Goal: Find contact information: Find contact information

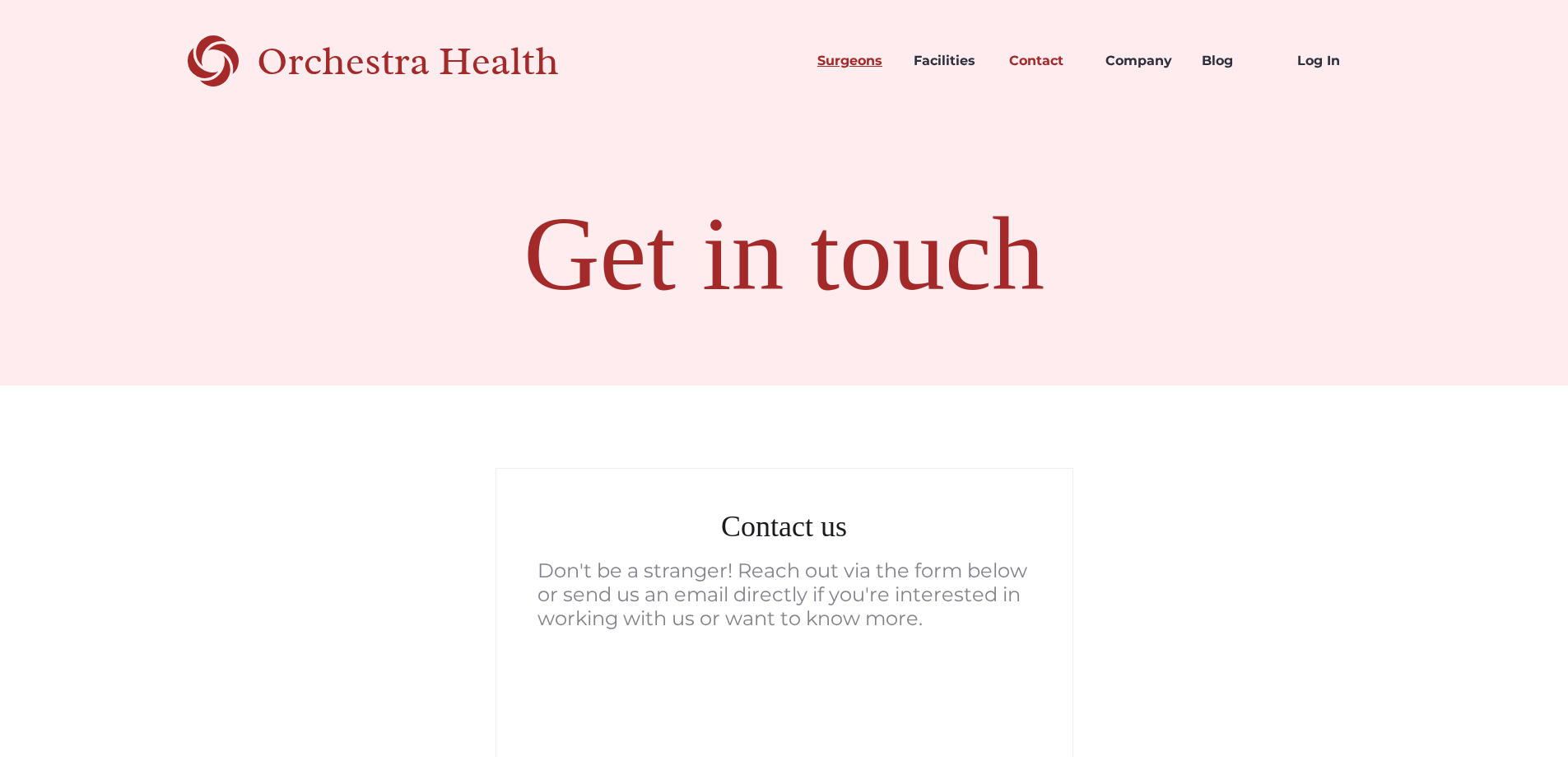
click at [857, 63] on link "Surgeons" at bounding box center [852, 60] width 96 height 56
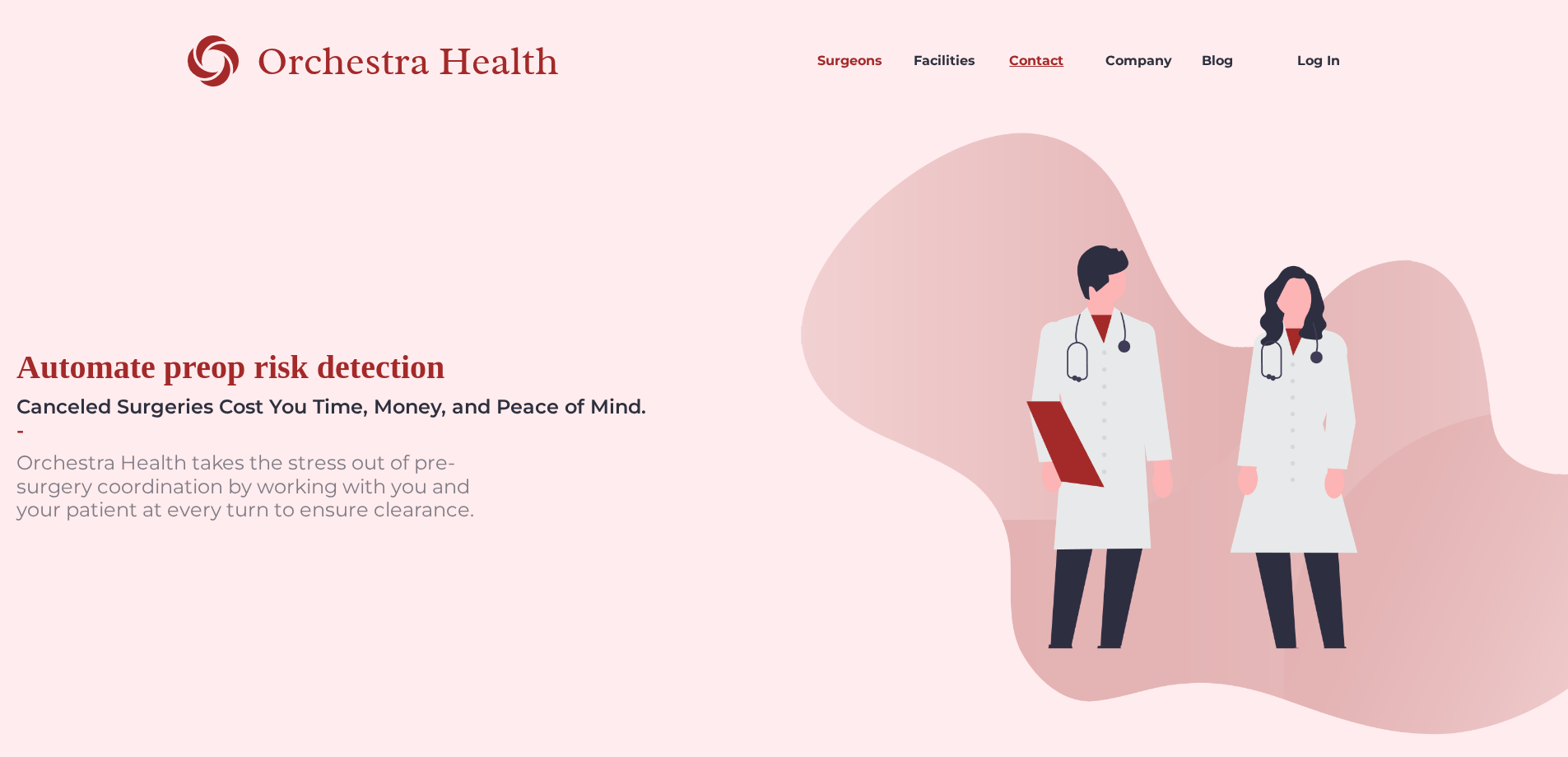
click at [1036, 64] on link "Contact" at bounding box center [1043, 60] width 96 height 56
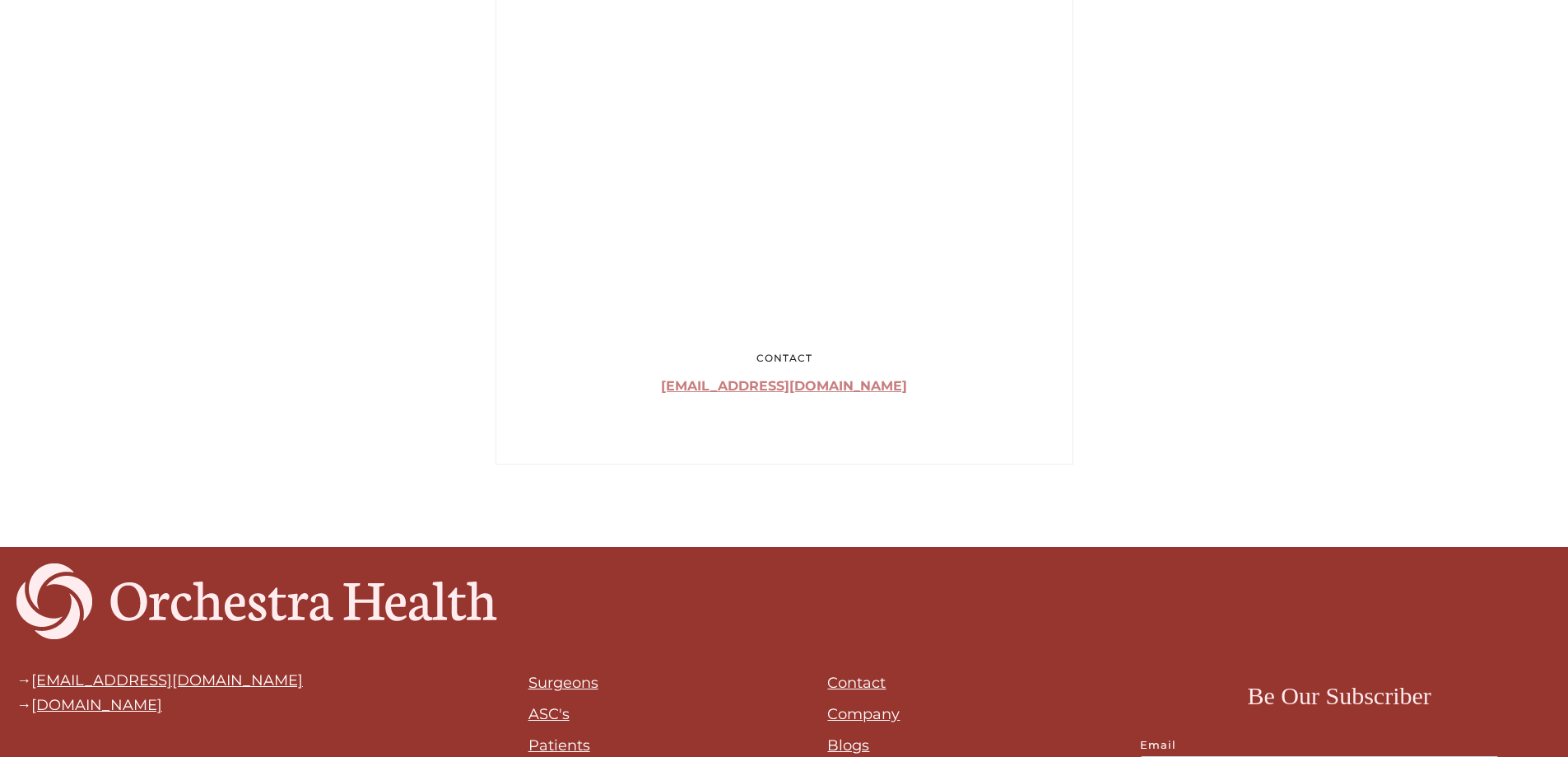
scroll to position [1164, 0]
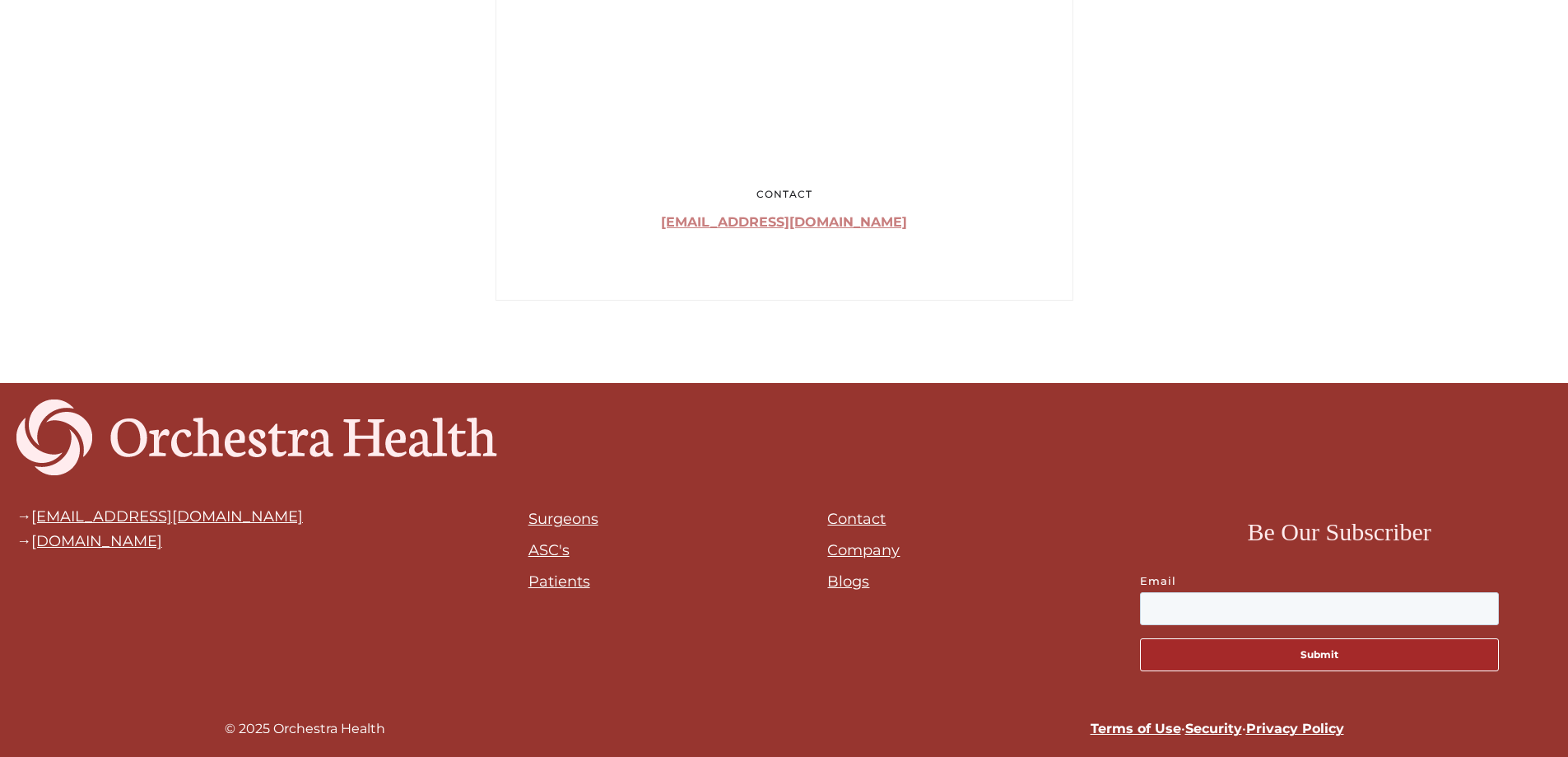
click at [562, 577] on link "Patients" at bounding box center [559, 581] width 61 height 18
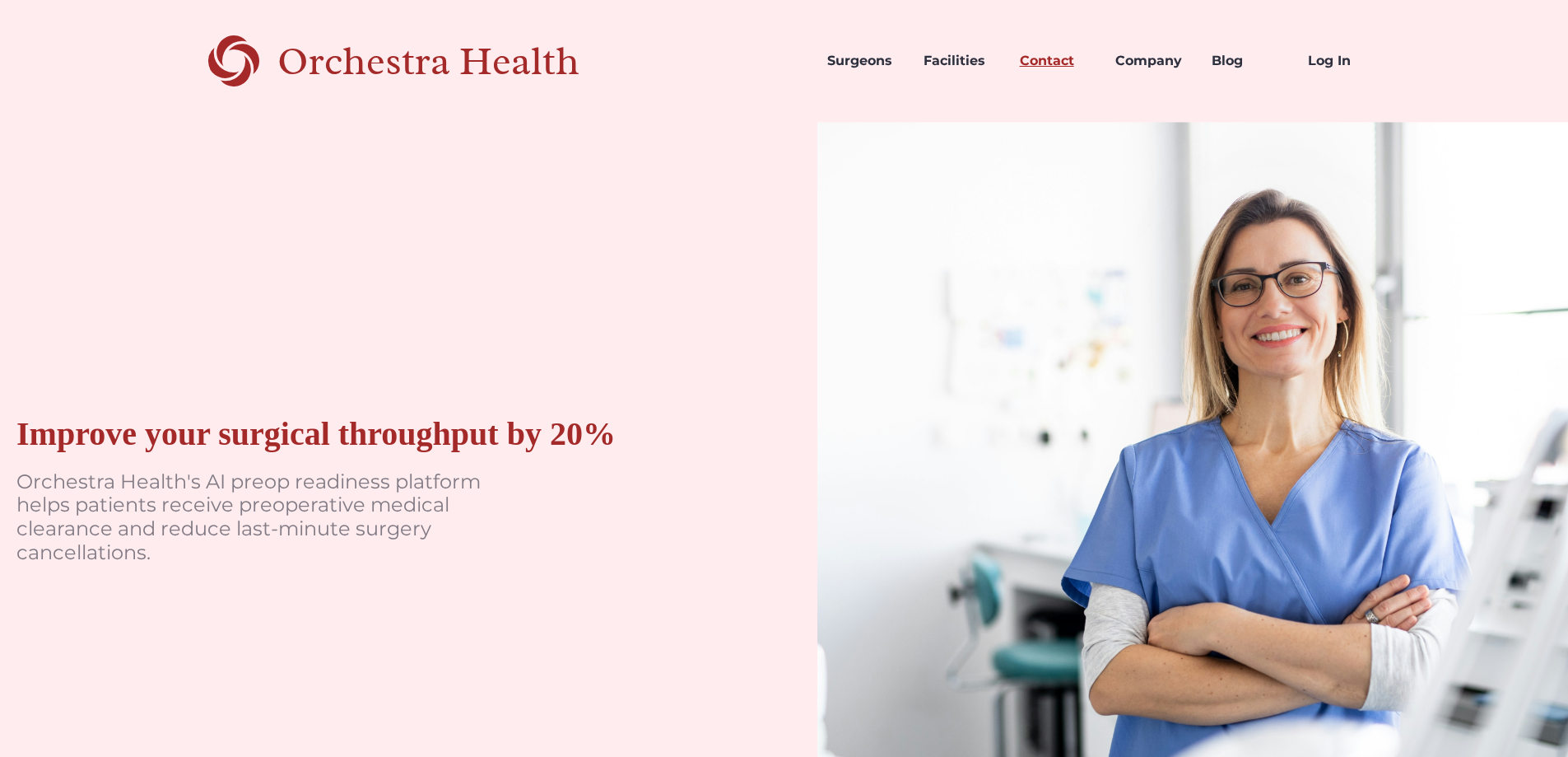
click at [1081, 62] on link "Contact" at bounding box center [1054, 60] width 96 height 56
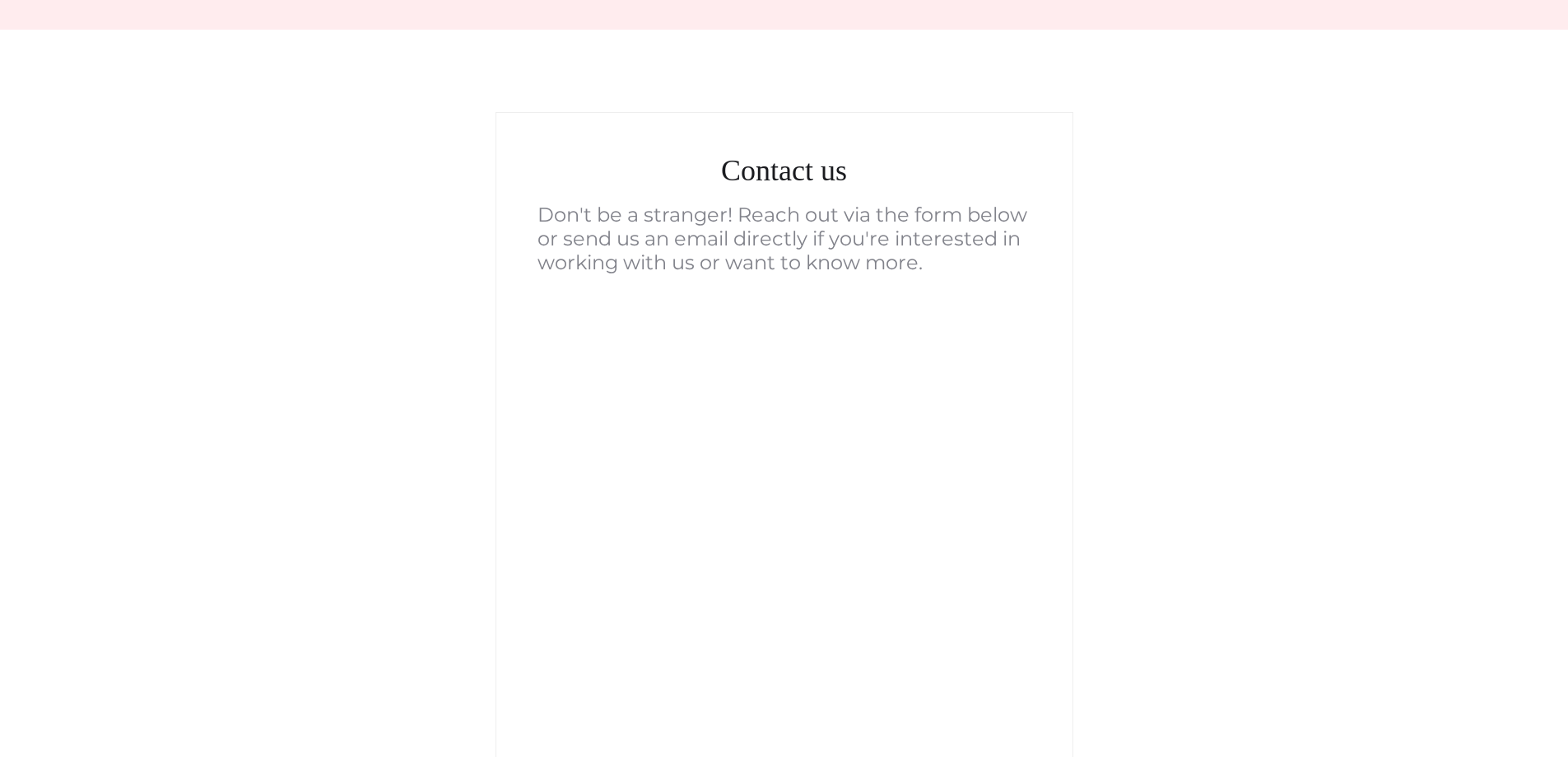
scroll to position [348, 0]
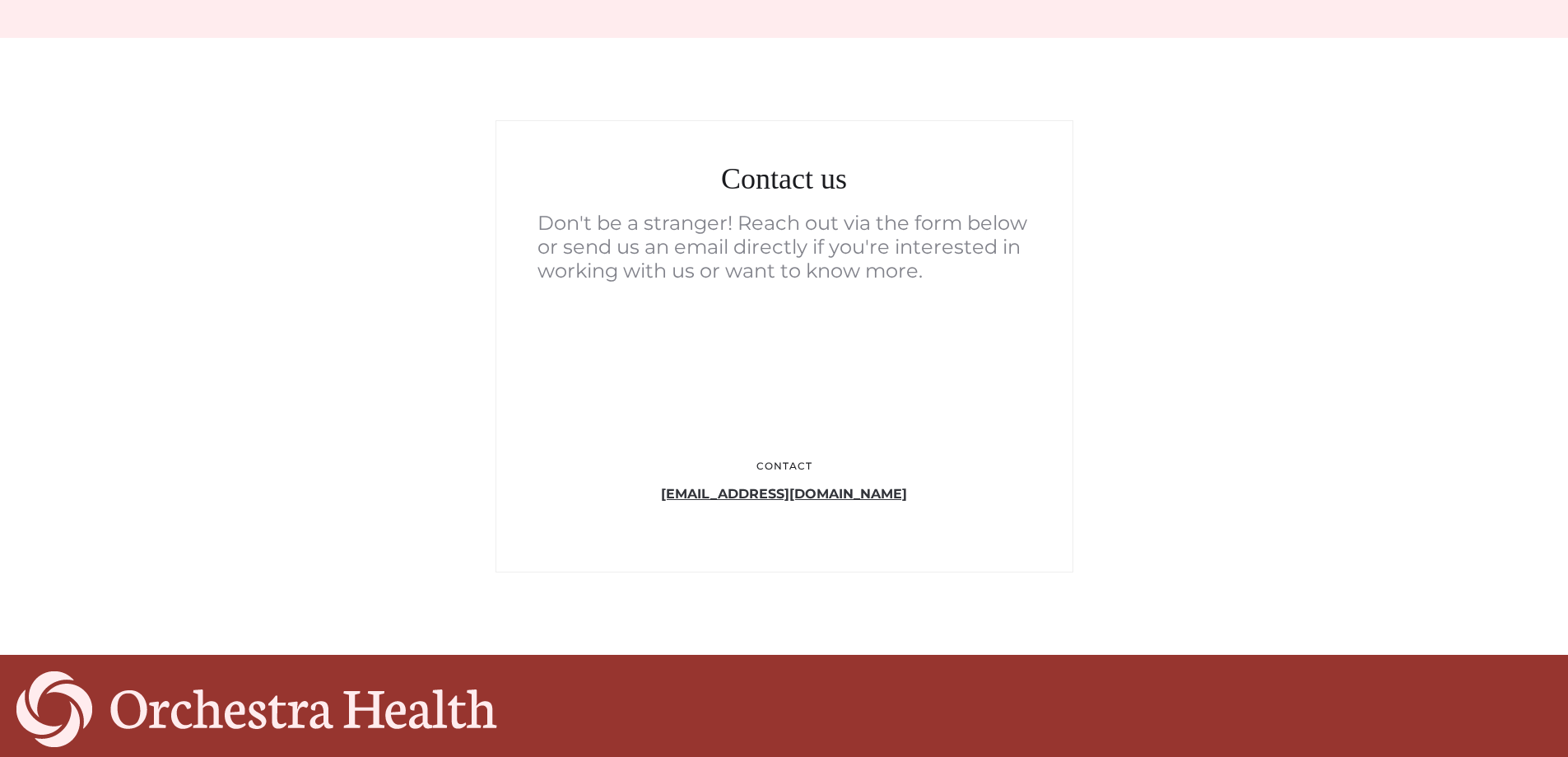
click at [826, 496] on link "[EMAIL_ADDRESS][DOMAIN_NAME]" at bounding box center [784, 494] width 246 height 16
click at [804, 496] on link "[EMAIL_ADDRESS][DOMAIN_NAME]" at bounding box center [784, 494] width 246 height 16
